Goal: Communication & Community: Answer question/provide support

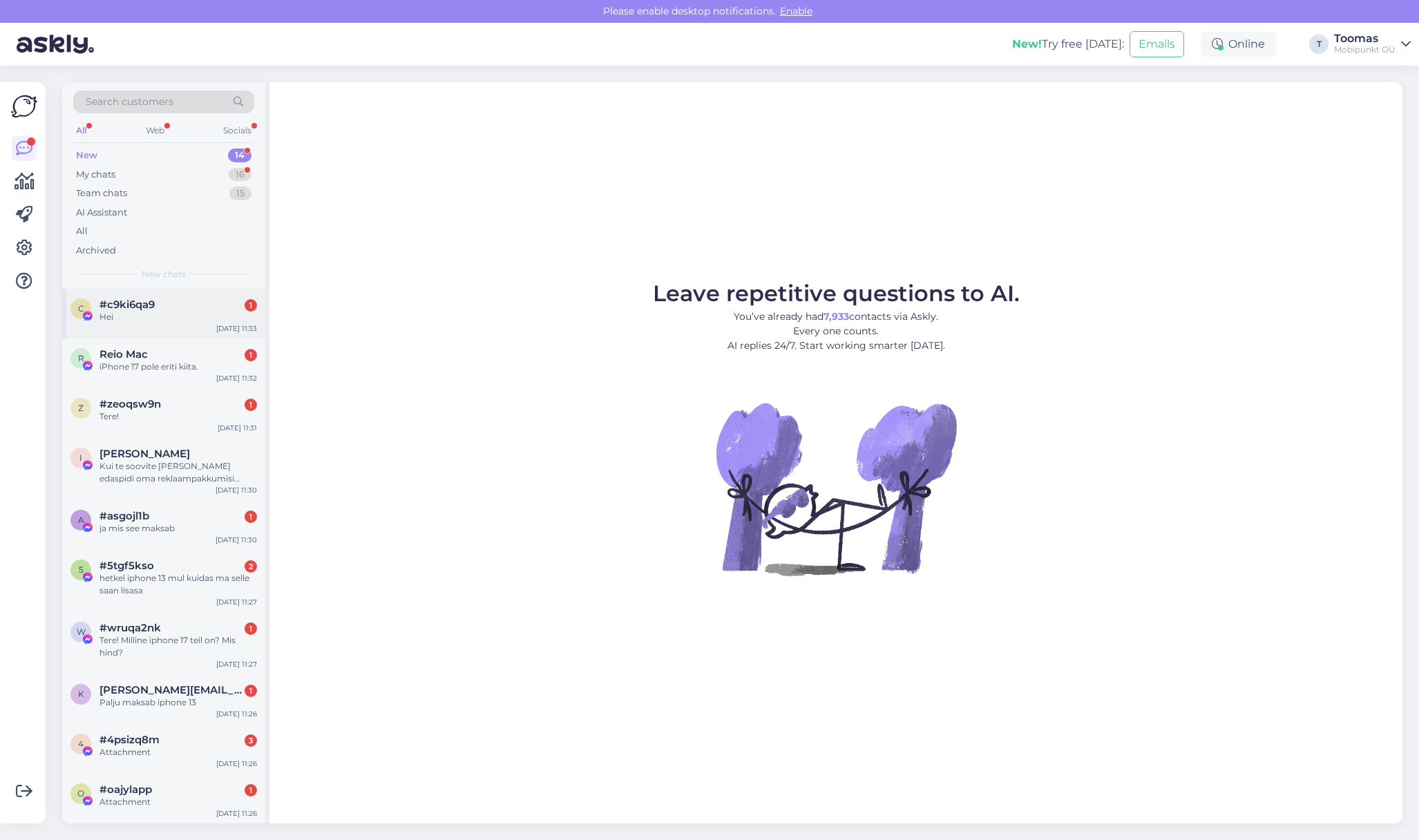
click at [225, 311] on div "Hei" at bounding box center [178, 316] width 157 height 12
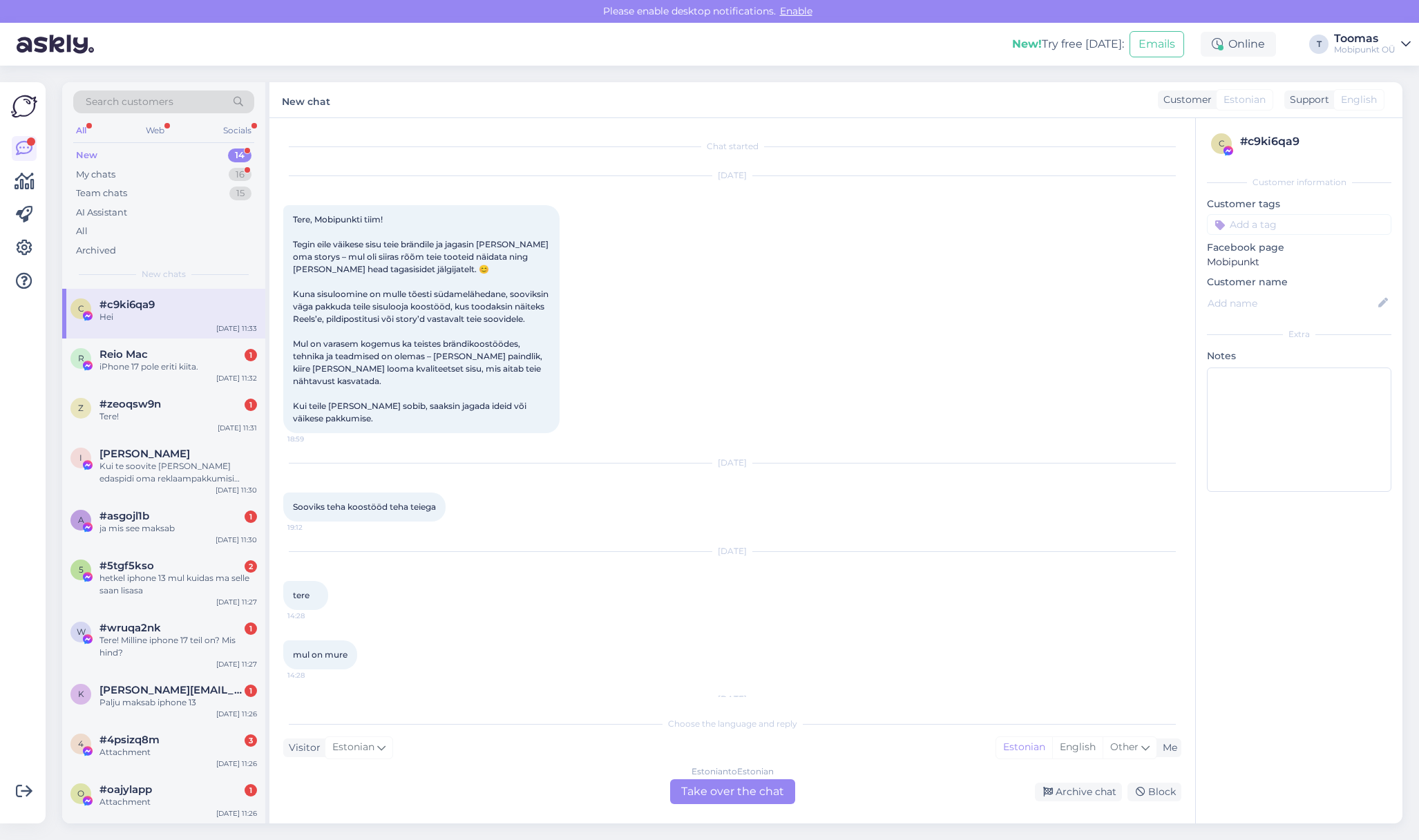
scroll to position [351, 0]
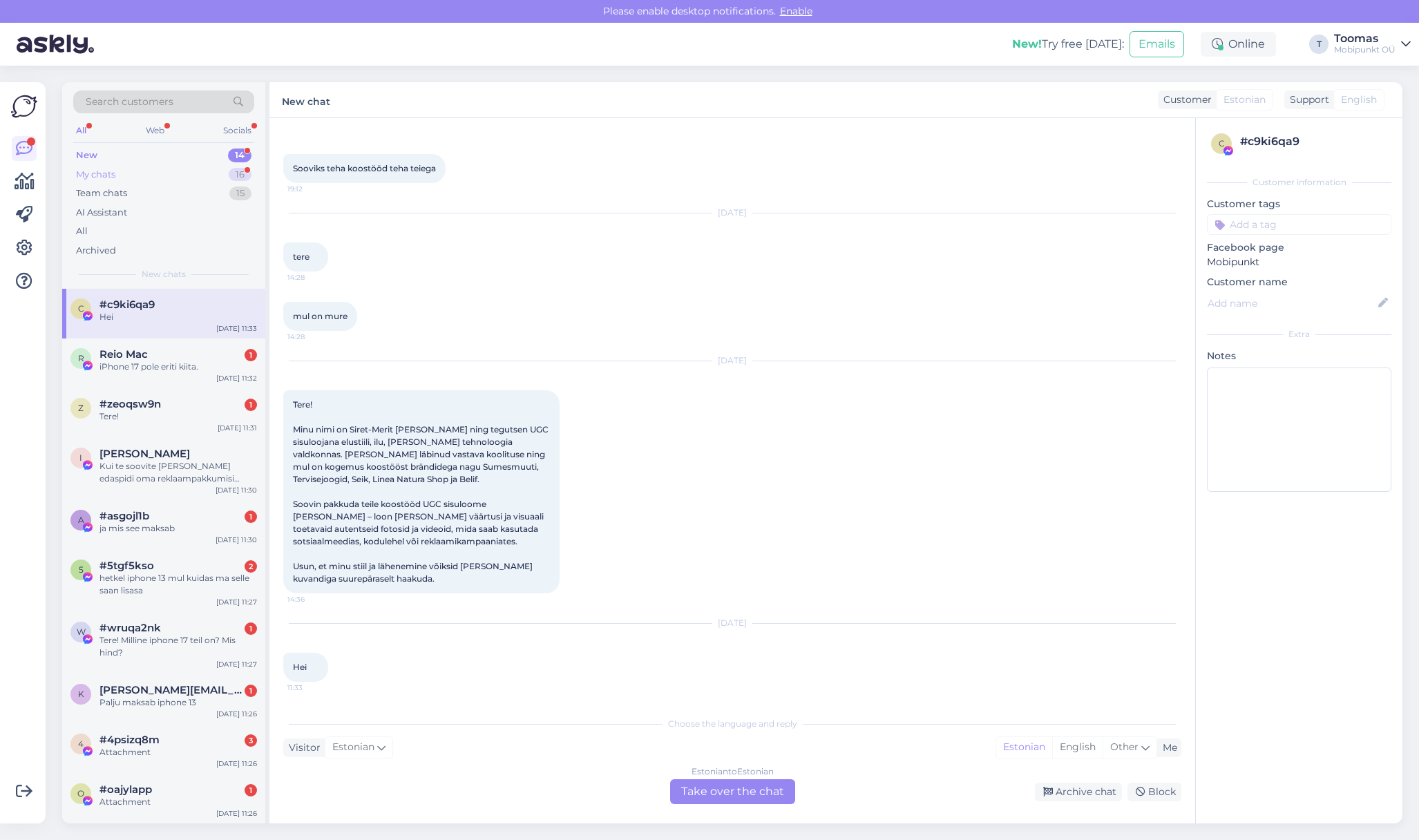
click at [249, 171] on div "16" at bounding box center [239, 174] width 22 height 14
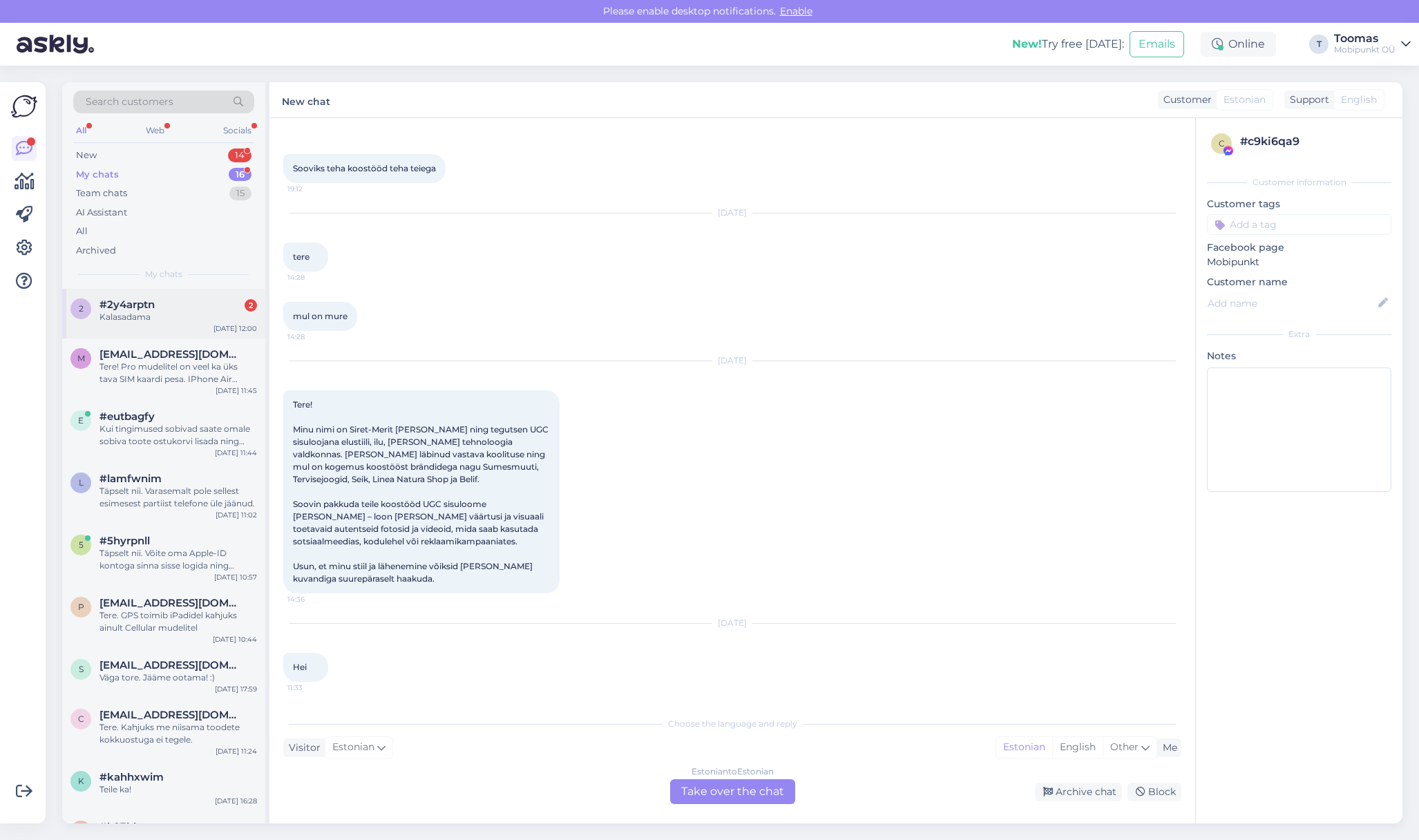
click at [214, 304] on div "#2y4arptn 2" at bounding box center [178, 304] width 157 height 12
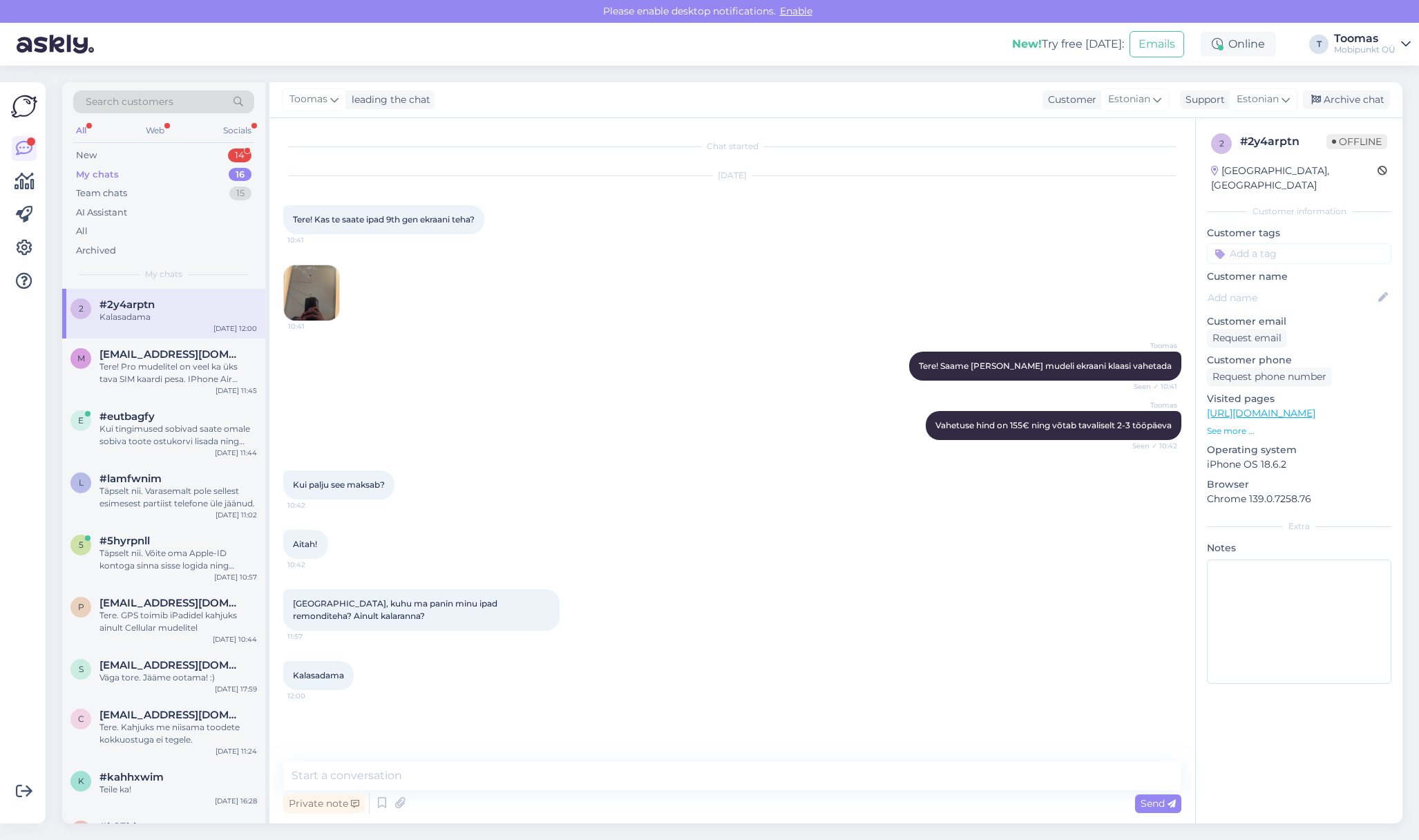
scroll to position [0, 0]
click at [459, 759] on div "Chat started [DATE] Tere! Kas te saate ipad 9th gen ekraani teha? 10:41 10:41 T…" at bounding box center [731, 471] width 925 height 705
click at [456, 759] on div "Chat started [DATE] Tere! Kas te saate ipad 9th gen ekraani teha? 10:41 10:41 T…" at bounding box center [731, 471] width 925 height 705
click at [453, 759] on div "Chat started [DATE] Tere! Kas te saate ipad 9th gen ekraani teha? 10:41 10:41 T…" at bounding box center [731, 471] width 925 height 705
click at [446, 778] on textarea at bounding box center [732, 775] width 898 height 29
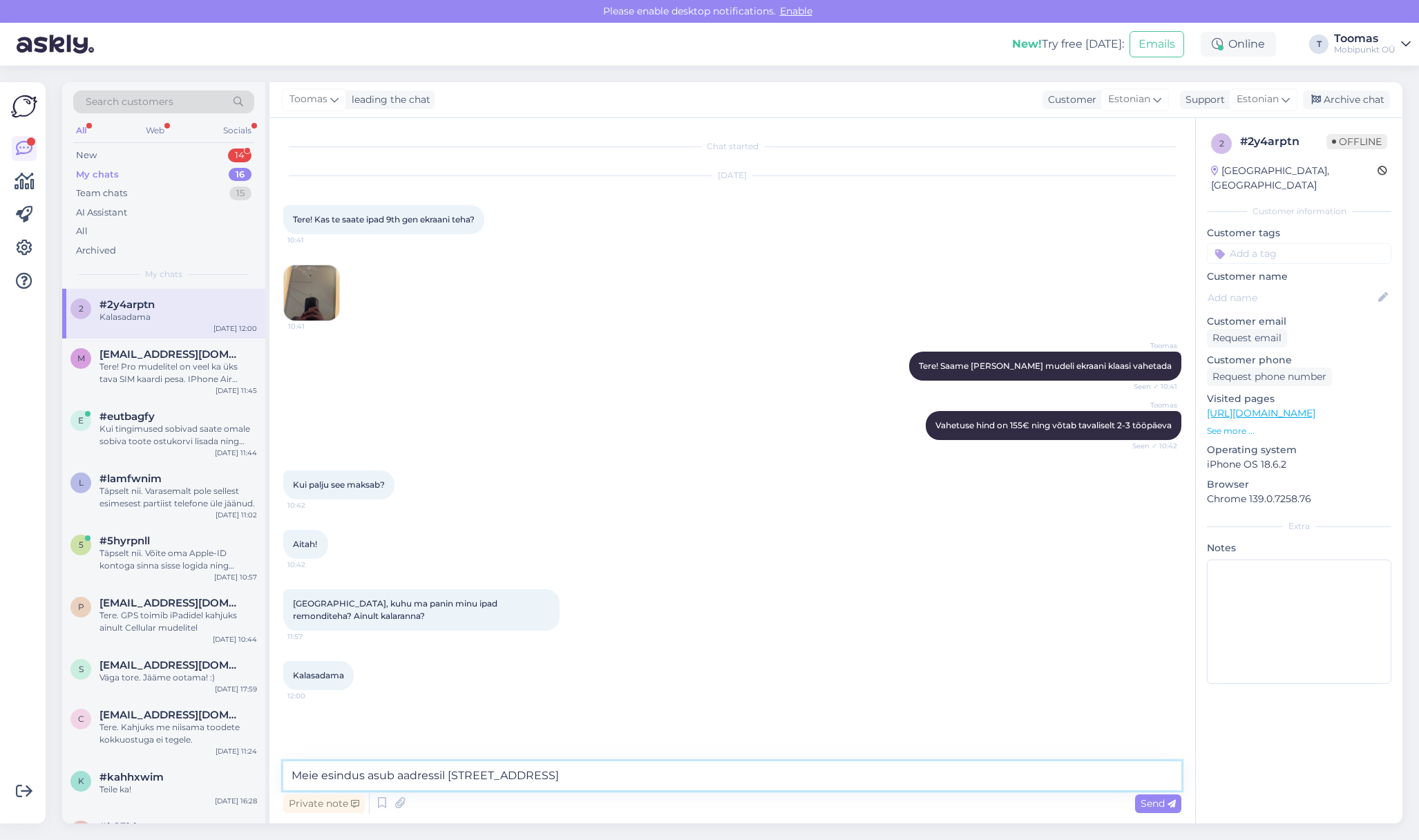
type textarea "Meie esindus asub aadressil [STREET_ADDRESS]"
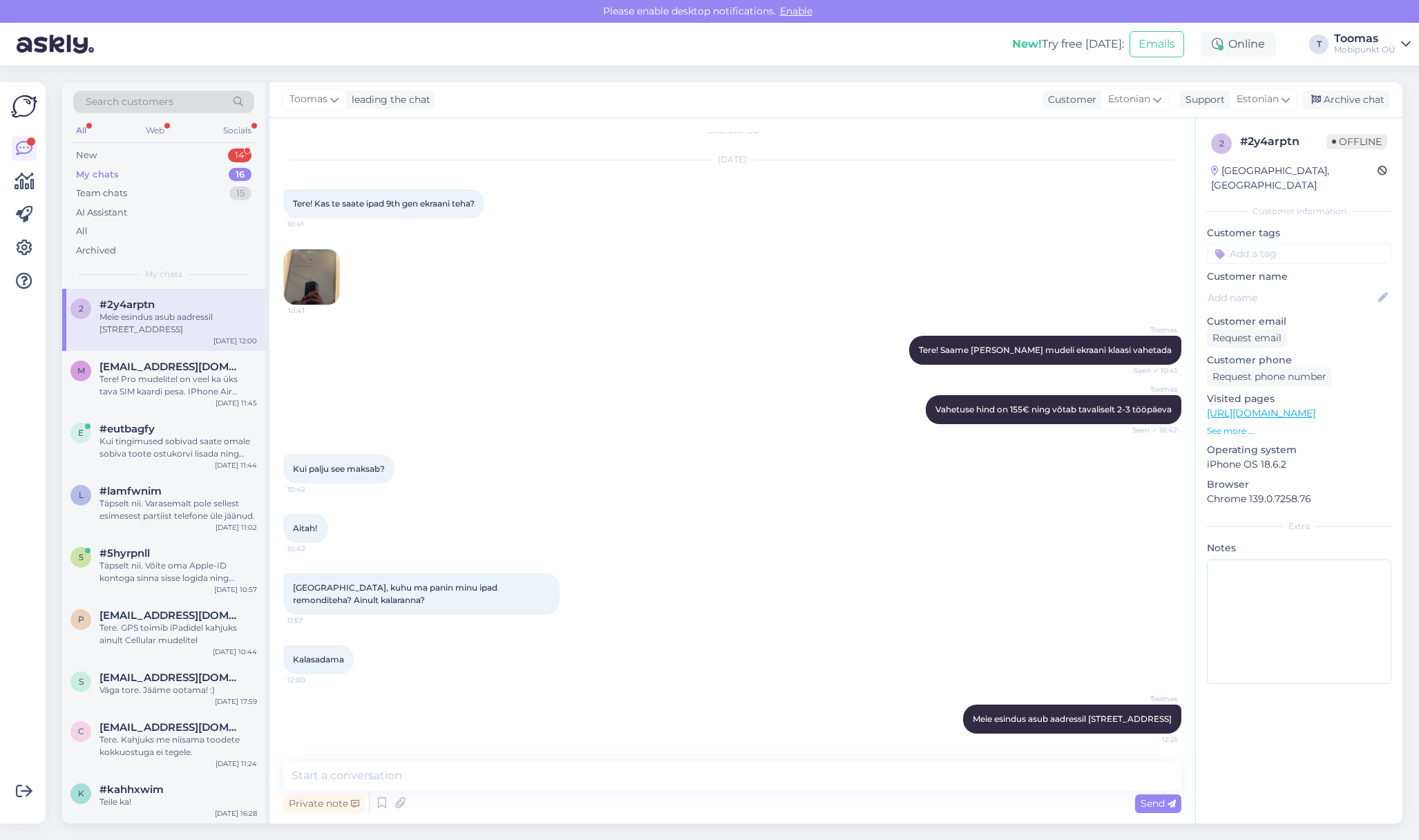
click at [569, 654] on div "Kalasadama 12:00" at bounding box center [732, 659] width 898 height 59
